Goal: Check status: Check status

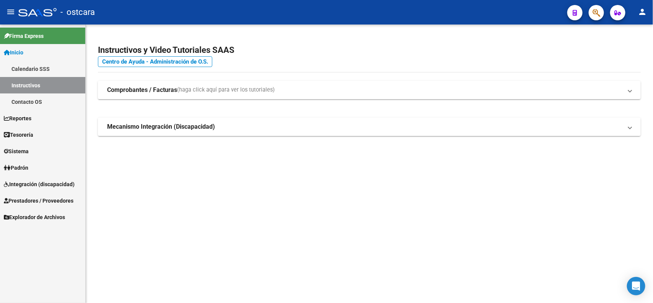
click at [37, 180] on span "Integración (discapacidad)" at bounding box center [39, 184] width 71 height 8
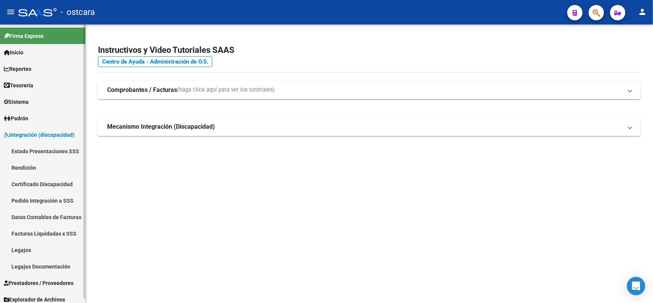
click at [47, 198] on link "Pedido Integración a SSS" at bounding box center [42, 200] width 85 height 16
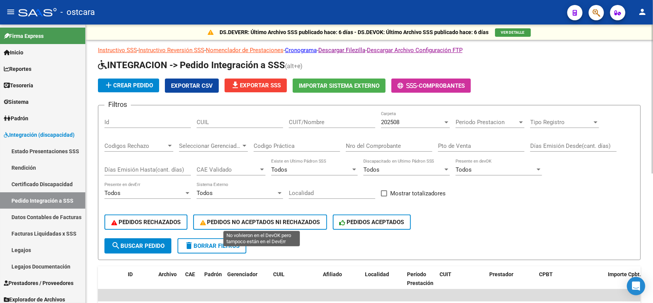
click at [354, 218] on span "PEDIDOS ACEPTADOS" at bounding box center [372, 221] width 65 height 7
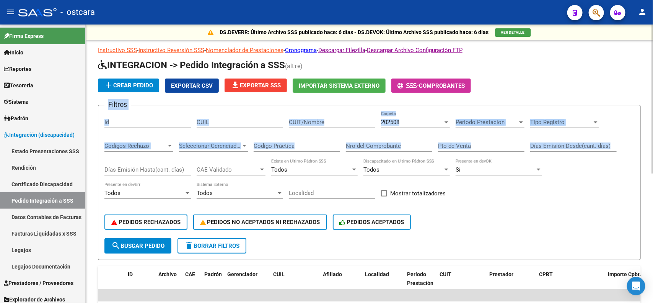
drag, startPoint x: 649, startPoint y: 83, endPoint x: 649, endPoint y: 138, distance: 54.7
click at [649, 138] on div "DS.DEVERR: Último Archivo SSS publicado hace: 6 días - DS.DEVOK: Último Archivo…" at bounding box center [369, 281] width 567 height 514
click at [590, 46] on p "Instructivo SSS - Instructivo Reversión SSS - Nomenclador de Prestaciones - Cro…" at bounding box center [369, 50] width 543 height 8
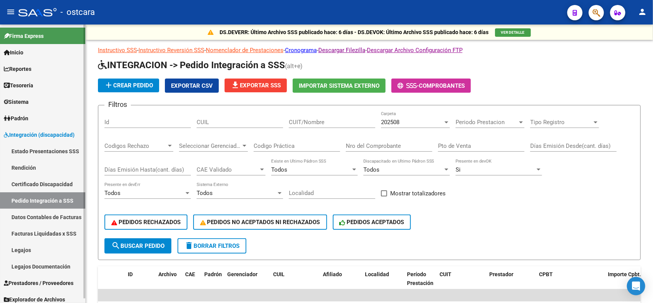
click at [58, 148] on link "Estado Presentaciones SSS" at bounding box center [42, 151] width 85 height 16
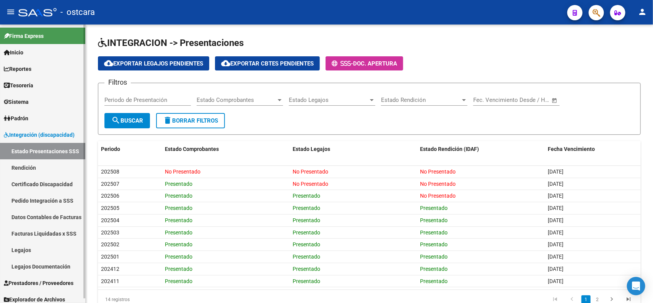
click at [45, 171] on link "Rendición" at bounding box center [42, 167] width 85 height 16
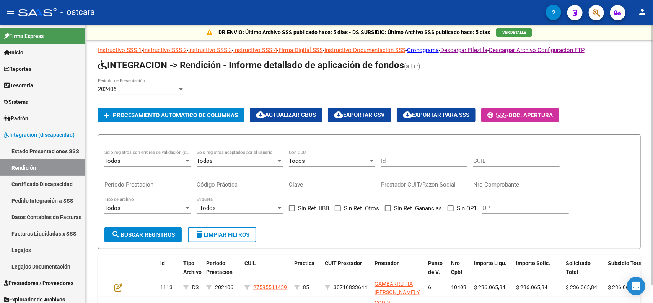
click at [171, 86] on div "202406" at bounding box center [138, 89] width 80 height 7
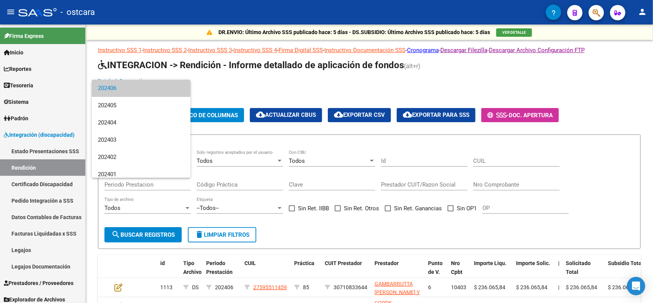
click at [42, 180] on div at bounding box center [326, 151] width 653 height 303
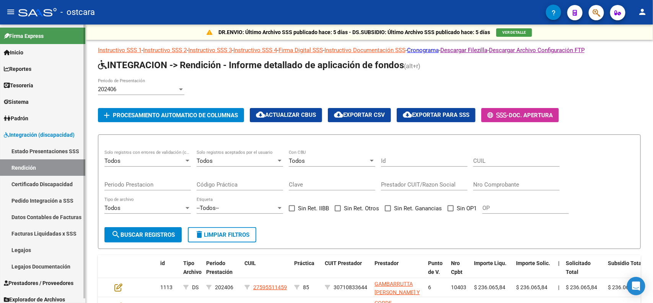
click at [63, 216] on link "Datos Contables de Facturas" at bounding box center [42, 216] width 85 height 16
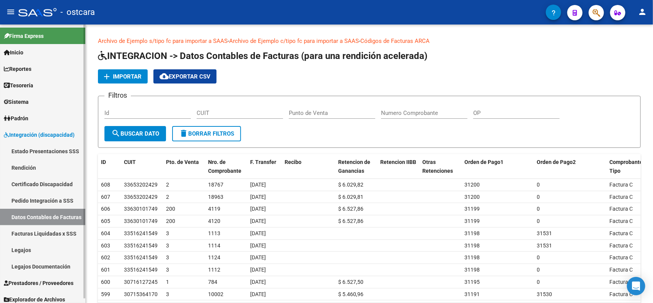
click at [57, 234] on link "Facturas Liquidadas x SSS" at bounding box center [42, 233] width 85 height 16
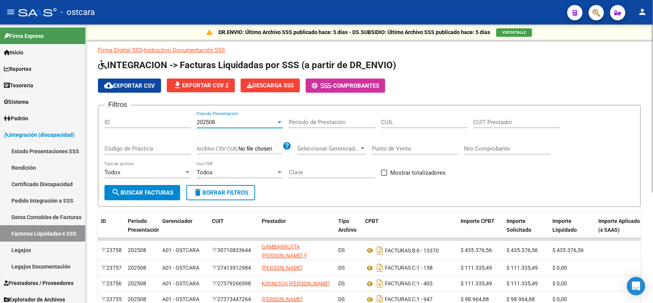
drag, startPoint x: 239, startPoint y: 124, endPoint x: 233, endPoint y: 128, distance: 7.5
click at [233, 128] on div "202508 Período Presentación" at bounding box center [240, 123] width 86 height 24
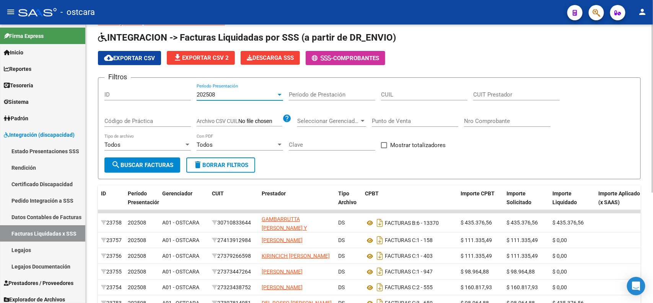
scroll to position [29, 0]
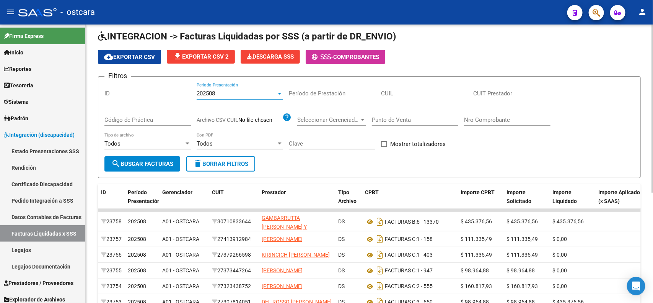
click at [651, 81] on div "DR.ENVIO: Último Archivo SSS publicado hace: 5 días - DS.SUBSIDIO: Último Archi…" at bounding box center [370, 214] width 569 height 436
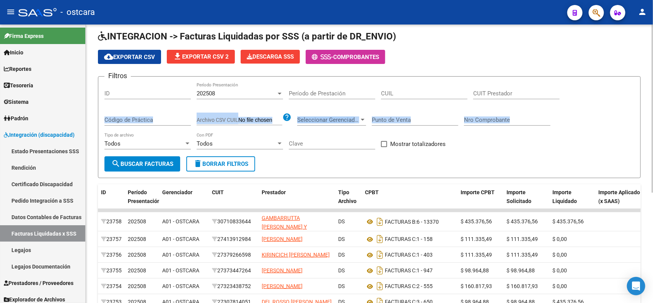
drag, startPoint x: 644, startPoint y: 102, endPoint x: 643, endPoint y: 114, distance: 12.0
click at [643, 114] on div "DR.ENVIO: Último Archivo SSS publicado hace: 5 días - DS.SUBSIDIO: Último Archi…" at bounding box center [369, 214] width 567 height 436
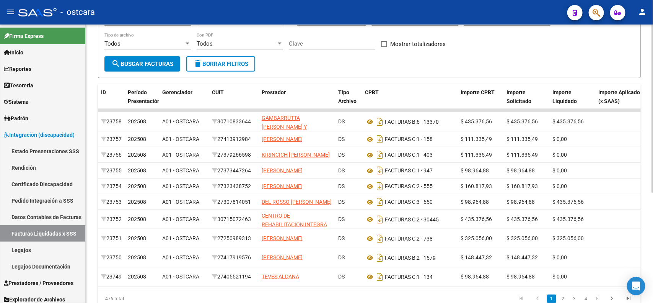
click at [652, 166] on div at bounding box center [652, 198] width 2 height 168
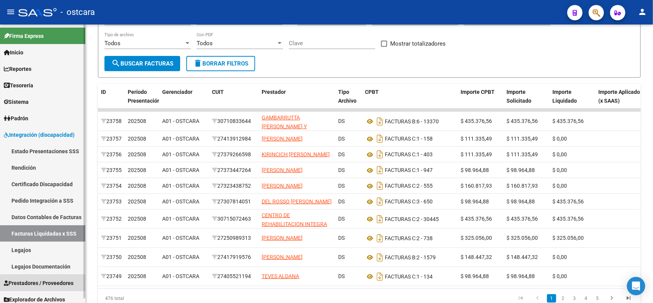
scroll to position [4, 0]
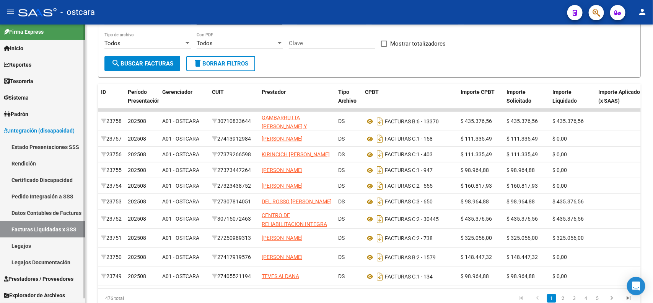
click at [60, 297] on span "Explorador de Archivos" at bounding box center [34, 295] width 61 height 8
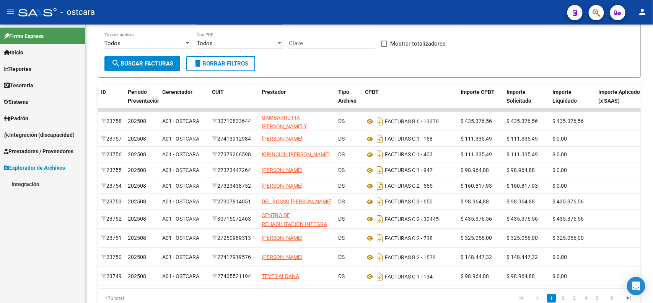
scroll to position [0, 0]
click at [33, 184] on link "Integración" at bounding box center [42, 184] width 85 height 16
click at [33, 196] on link "DS.SUBSIDIO" at bounding box center [42, 200] width 85 height 16
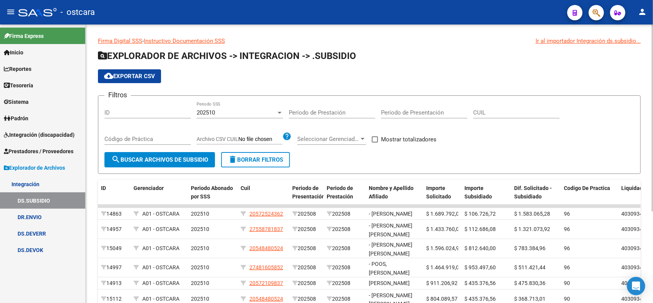
click at [244, 113] on div "202510" at bounding box center [237, 112] width 80 height 7
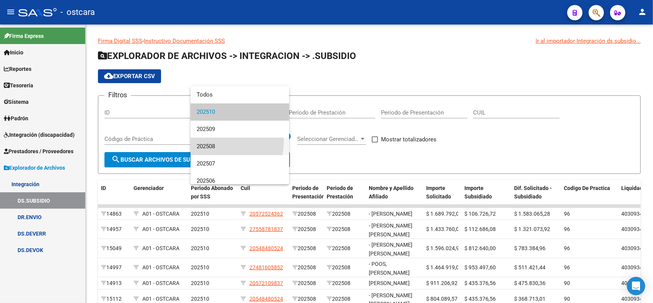
click at [225, 142] on span "202508" at bounding box center [240, 146] width 86 height 17
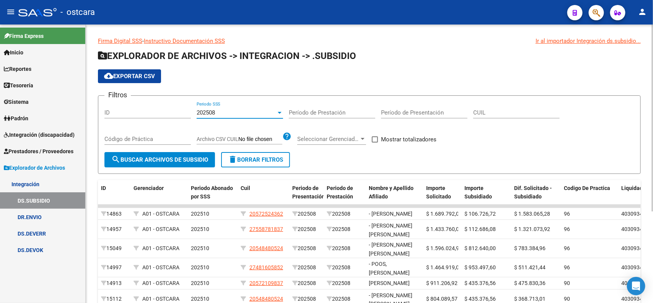
click at [203, 156] on span "search Buscar Archivos de Subsidio" at bounding box center [159, 159] width 97 height 7
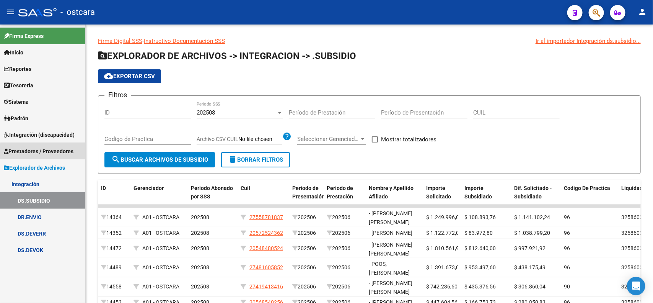
click at [50, 152] on span "Prestadores / Proveedores" at bounding box center [39, 151] width 70 height 8
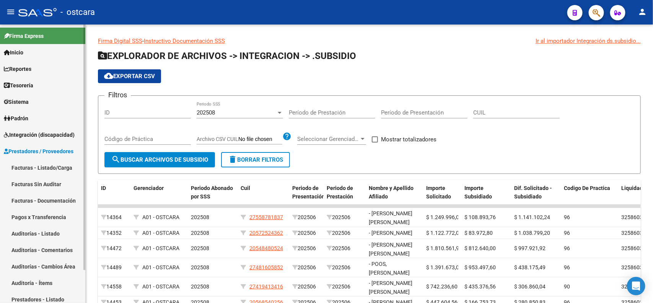
click at [45, 140] on link "Integración (discapacidad)" at bounding box center [42, 134] width 85 height 16
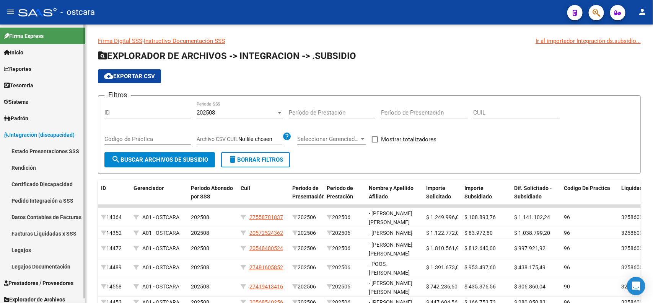
click at [48, 228] on link "Facturas Liquidadas x SSS" at bounding box center [42, 233] width 85 height 16
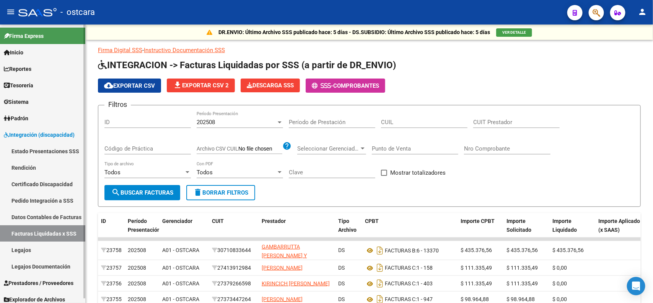
click at [57, 215] on link "Datos Contables de Facturas" at bounding box center [42, 216] width 85 height 16
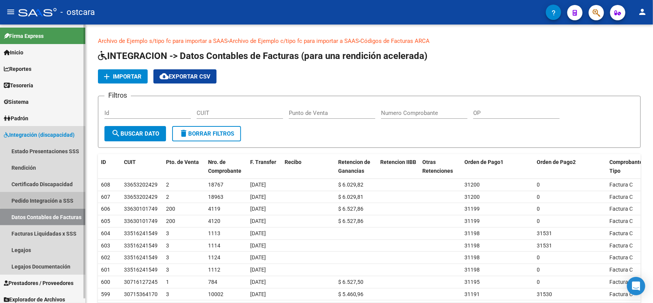
click at [60, 198] on link "Pedido Integración a SSS" at bounding box center [42, 200] width 85 height 16
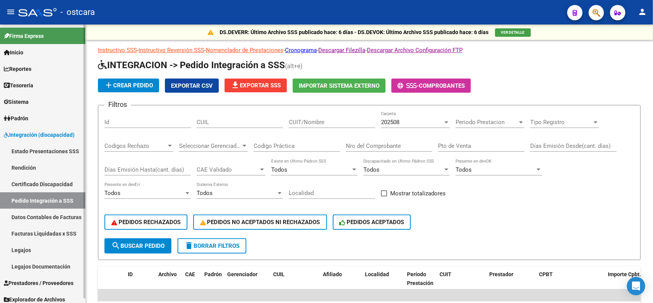
click at [29, 169] on link "Rendición" at bounding box center [42, 167] width 85 height 16
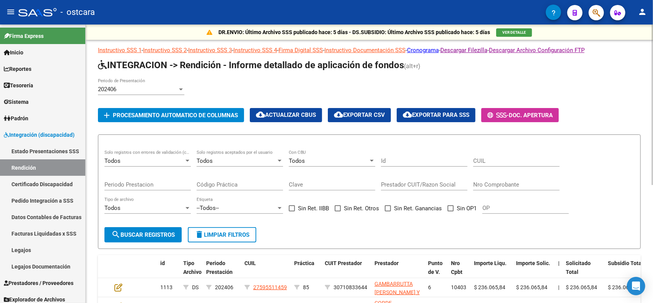
click at [177, 92] on div "202406 Periodo de Presentación" at bounding box center [141, 86] width 86 height 16
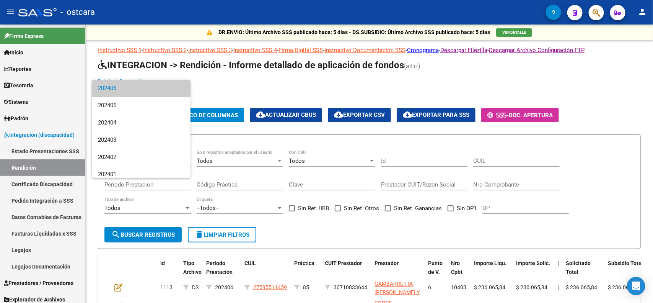
scroll to position [1588, 0]
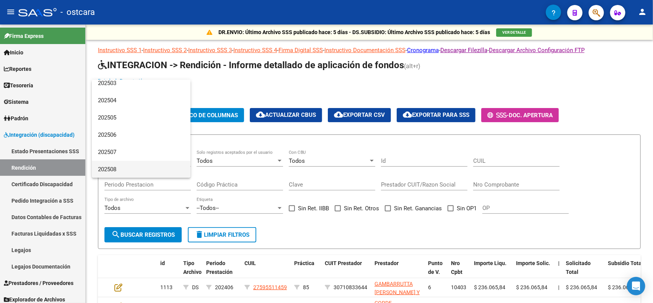
click at [151, 173] on span "202508" at bounding box center [141, 169] width 86 height 17
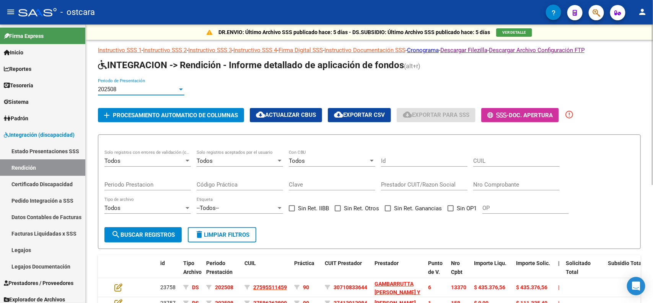
click at [211, 117] on span "Procesamiento automatico de columnas" at bounding box center [175, 115] width 125 height 7
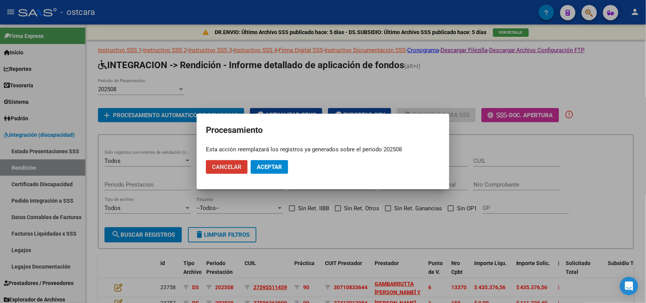
click at [274, 165] on span "Aceptar" at bounding box center [269, 166] width 25 height 7
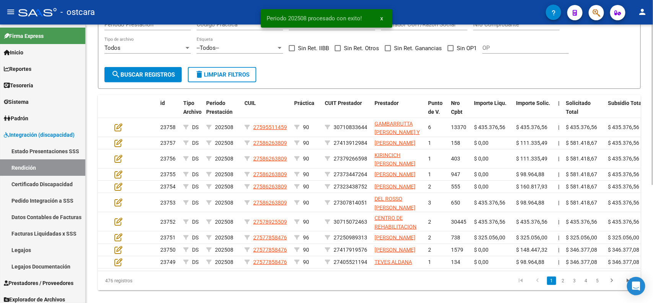
scroll to position [205, 0]
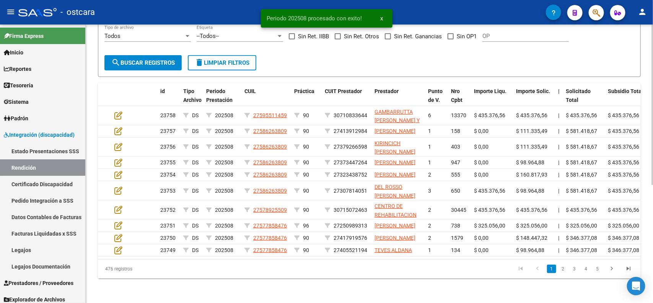
click at [647, 225] on div "DR.ENVIO: Último Archivo SSS publicado hace: 5 días - DS.SUBSIDIO: Último Archi…" at bounding box center [370, 78] width 569 height 450
click at [647, 225] on div "DR.ENVIO: Último Archivo SSS publicado hace: 5 días - DS.SUBSIDIO: Último Archi…" at bounding box center [369, 78] width 567 height 450
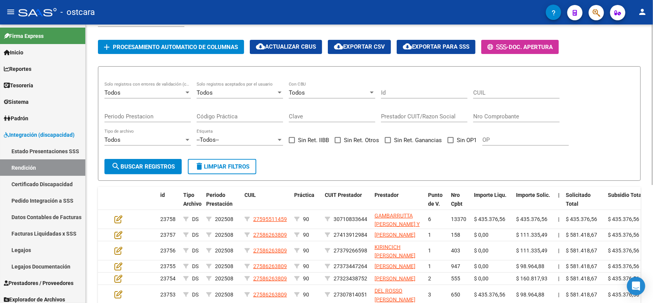
click at [597, 81] on div "DR.ENVIO: Último Archivo SSS publicado hace: 5 días - DS.SUBSIDIO: Último Archi…" at bounding box center [370, 181] width 569 height 450
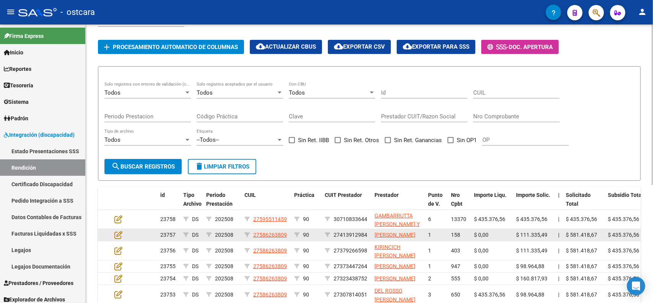
scroll to position [73, 0]
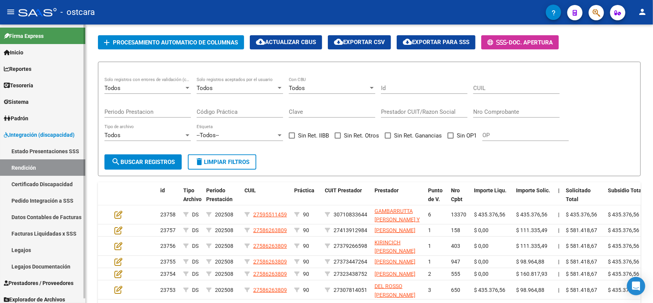
click at [54, 230] on link "Facturas Liquidadas x SSS" at bounding box center [42, 233] width 85 height 16
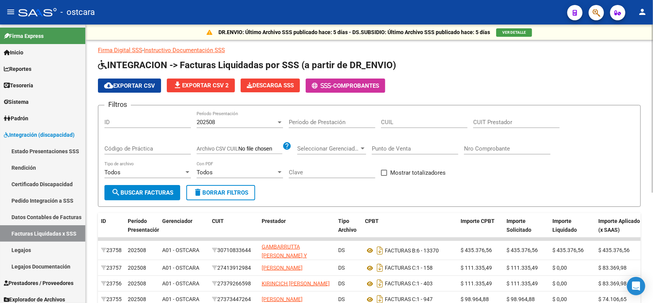
scroll to position [102, 0]
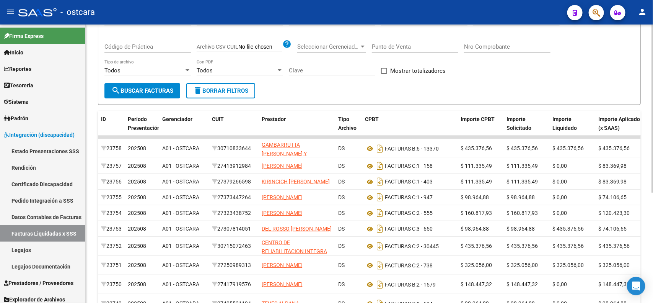
click at [642, 166] on div "DR.ENVIO: Último Archivo SSS publicado hace: 5 días - DS.SUBSIDIO: Último Archi…" at bounding box center [370, 141] width 569 height 436
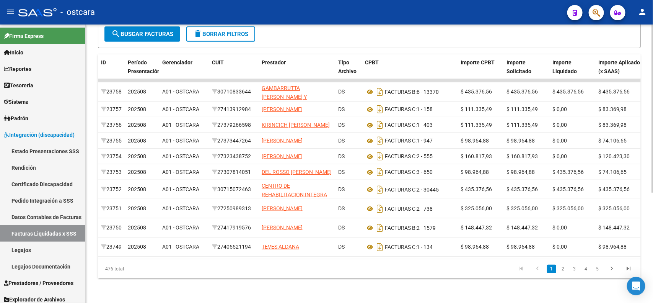
scroll to position [168, 0]
click at [647, 218] on div "DR.ENVIO: Último Archivo SSS publicado hace: 5 días - DS.SUBSIDIO: Último Archi…" at bounding box center [370, 84] width 569 height 436
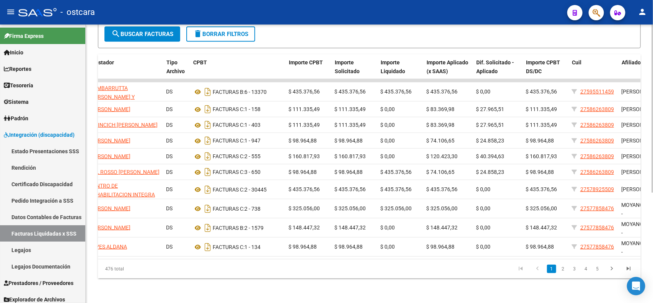
scroll to position [0, 0]
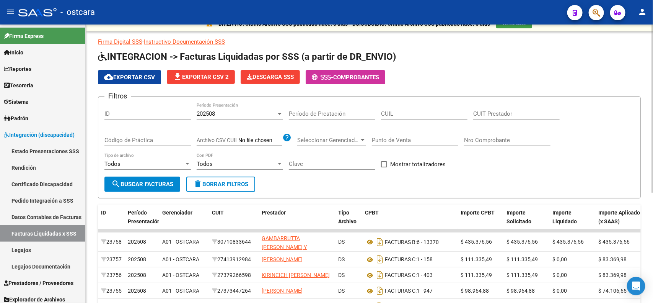
click at [505, 89] on div "DR.ENVIO: Último Archivo SSS publicado hace: 5 días - DS.SUBSIDIO: Último Archi…" at bounding box center [370, 234] width 569 height 436
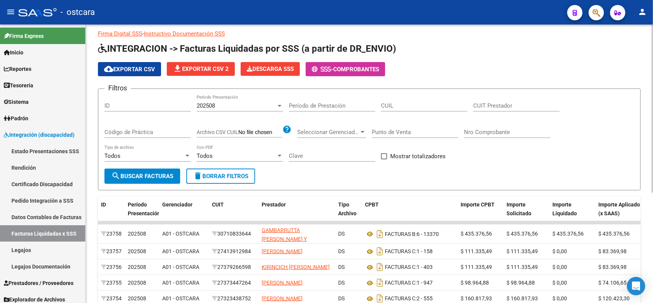
click at [148, 63] on button "cloud_download Exportar CSV" at bounding box center [129, 69] width 63 height 14
drag, startPoint x: 25, startPoint y: 246, endPoint x: 29, endPoint y: 245, distance: 4.7
click at [25, 246] on link "Legajos" at bounding box center [42, 249] width 85 height 16
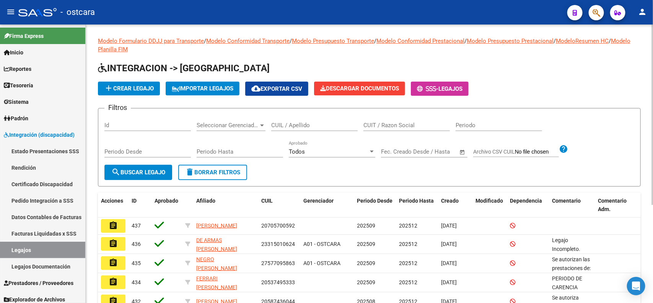
click at [292, 122] on input "CUIL / Apellido" at bounding box center [314, 125] width 86 height 7
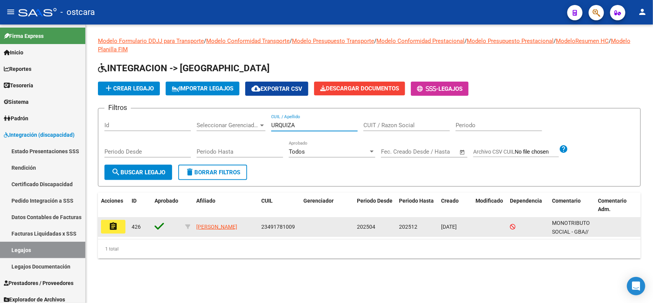
type input "URQUIZA"
drag, startPoint x: 261, startPoint y: 224, endPoint x: 294, endPoint y: 224, distance: 33.7
click at [294, 224] on div "23491781009" at bounding box center [279, 226] width 36 height 9
copy span "23491781009"
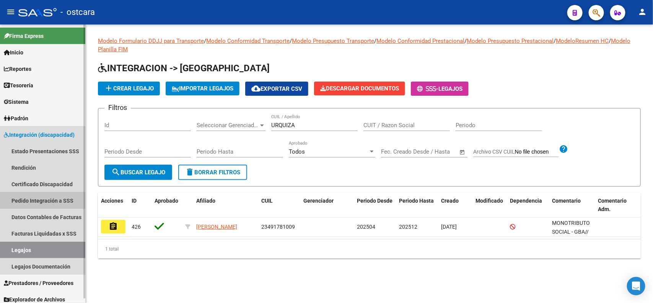
click at [39, 195] on link "Pedido Integración a SSS" at bounding box center [42, 200] width 85 height 16
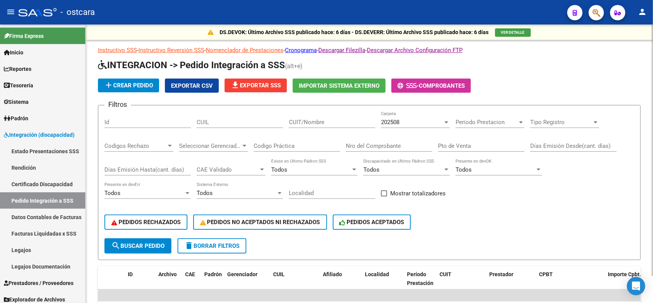
click at [232, 122] on input "CUIL" at bounding box center [240, 122] width 86 height 7
paste input "23491781009"
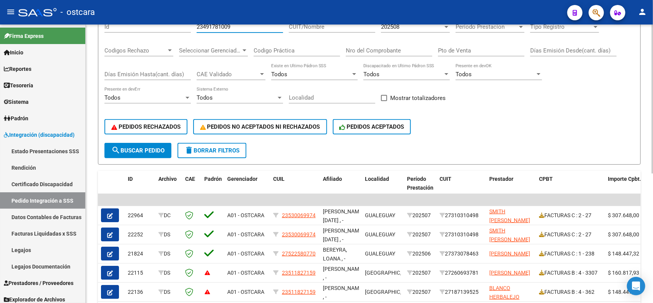
click at [652, 124] on div at bounding box center [652, 150] width 2 height 149
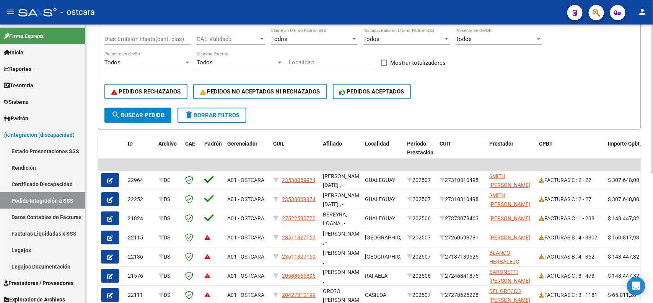
scroll to position [132, 0]
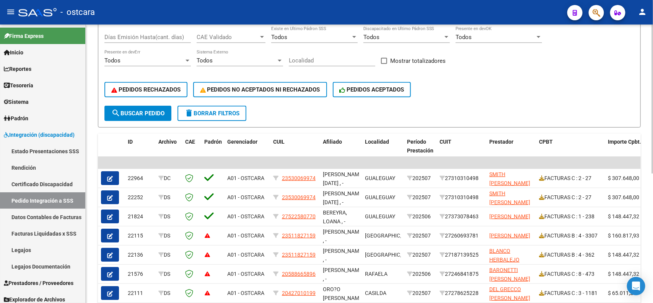
click at [652, 143] on div at bounding box center [652, 171] width 2 height 149
type input "23491781009"
click at [143, 86] on span "PEDIDOS RECHAZADOS" at bounding box center [145, 89] width 69 height 7
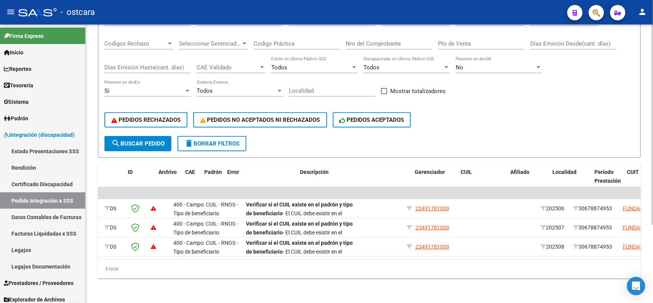
scroll to position [0, 0]
